Goal: Check status: Check status

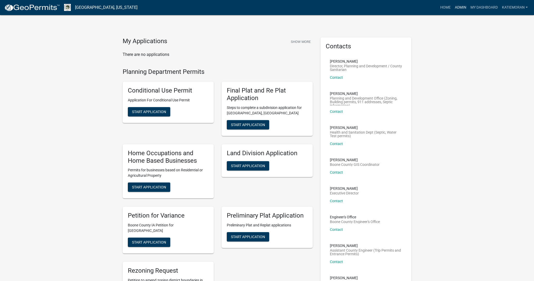
click at [458, 7] on link "Admin" at bounding box center [461, 8] width 16 height 10
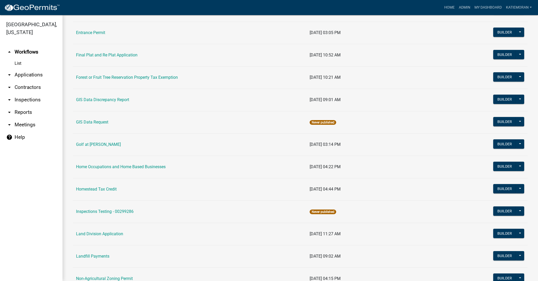
scroll to position [260, 0]
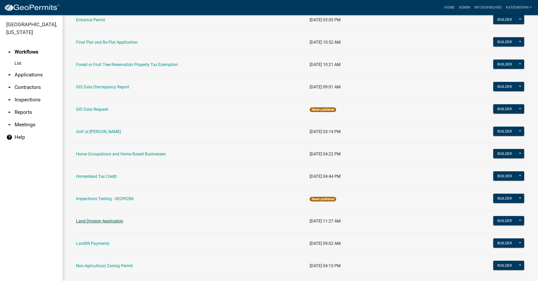
click at [117, 222] on link "Land Division Application" at bounding box center [99, 221] width 47 height 5
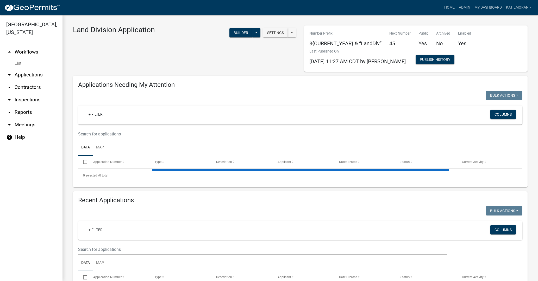
select select "3: 100"
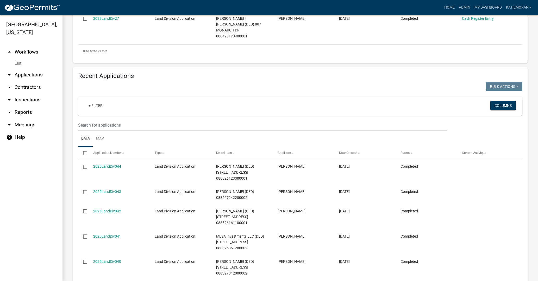
scroll to position [208, 0]
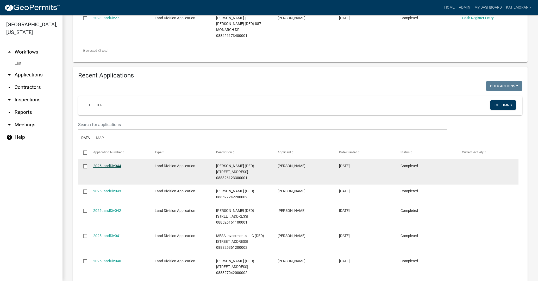
click at [112, 164] on link "2025LandDiv044" at bounding box center [107, 166] width 28 height 4
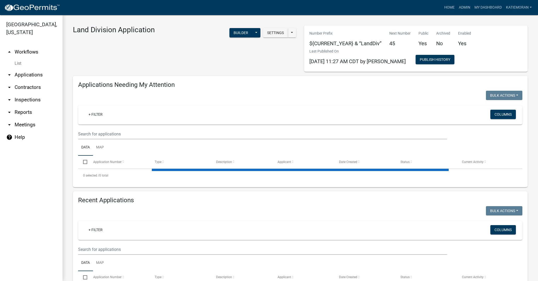
select select "3: 100"
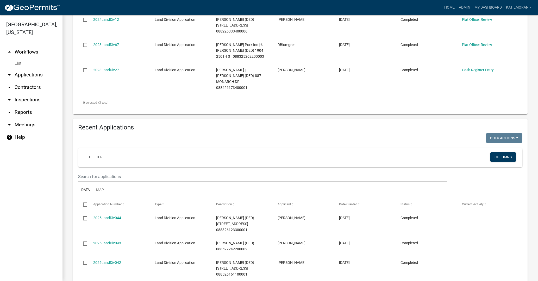
scroll to position [260, 0]
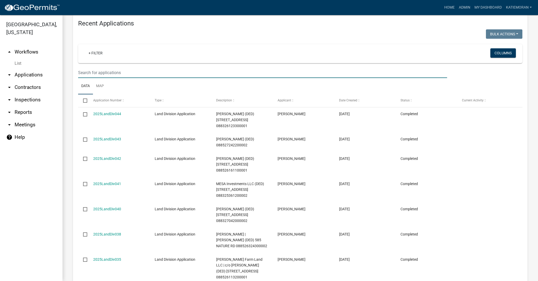
click at [123, 67] on input "text" at bounding box center [262, 72] width 369 height 11
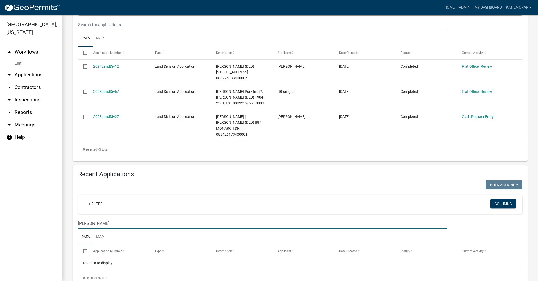
scroll to position [109, 0]
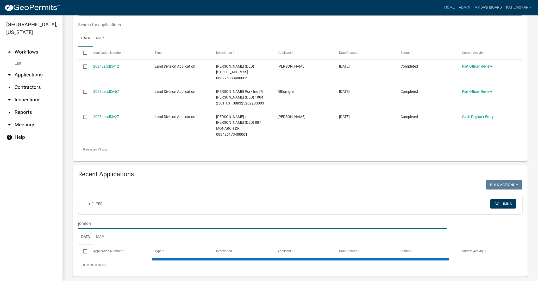
type input "[PERSON_NAME]"
select select "3: 100"
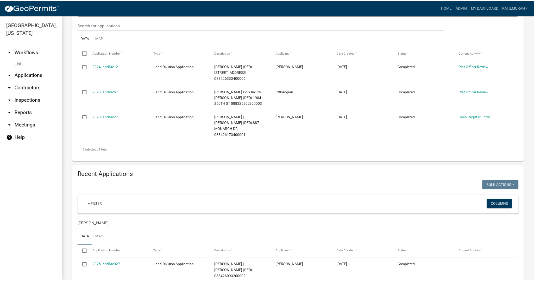
scroll to position [260, 0]
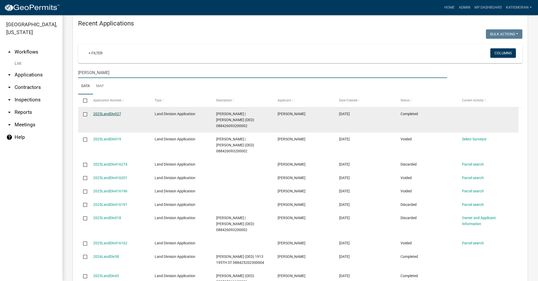
type input "[PERSON_NAME]"
click at [100, 112] on link "2025LandDiv027" at bounding box center [107, 114] width 28 height 4
